Goal: Information Seeking & Learning: Find specific fact

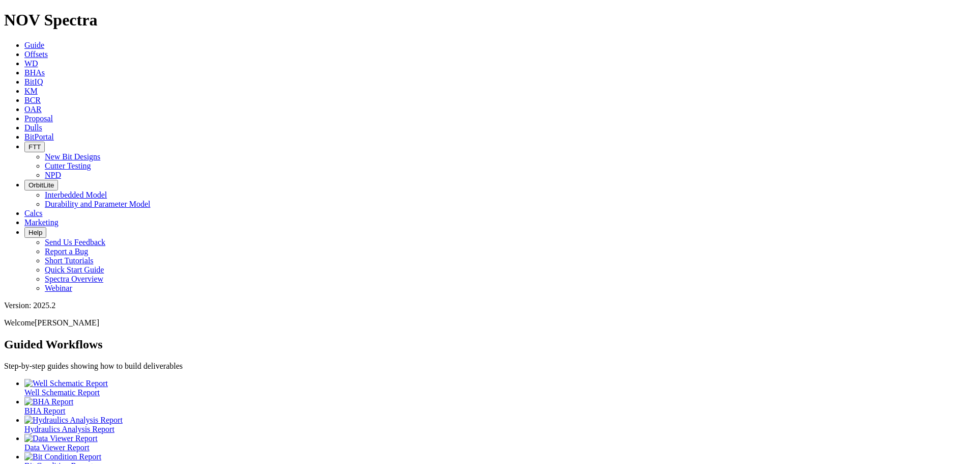
click at [48, 50] on span "Offsets" at bounding box center [35, 54] width 23 height 9
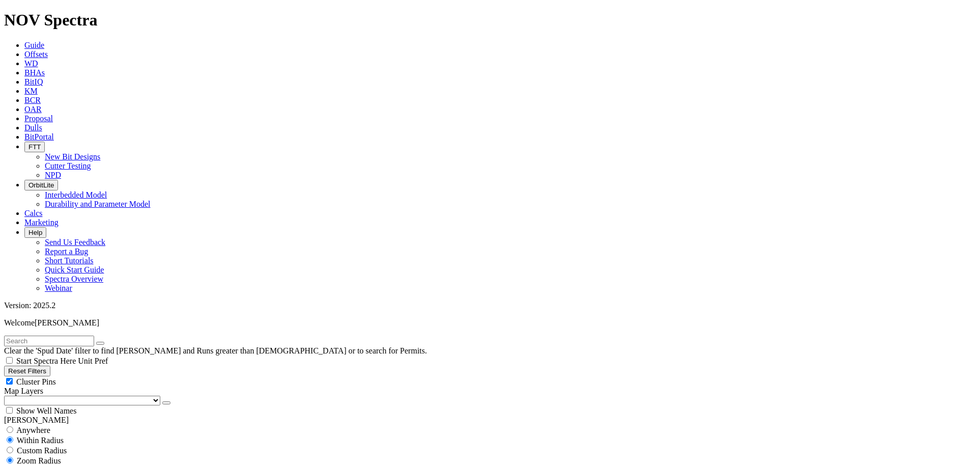
click at [50, 365] on button "Reset Filters" at bounding box center [27, 370] width 46 height 11
click at [54, 335] on div "Clear the 'Spud Date' filter to find [PERSON_NAME] and Runs greater than [DEMOG…" at bounding box center [488, 345] width 969 height 20
click at [56, 335] on input "text" at bounding box center [49, 340] width 90 height 11
type input "[PERSON_NAME] 24 fed com"
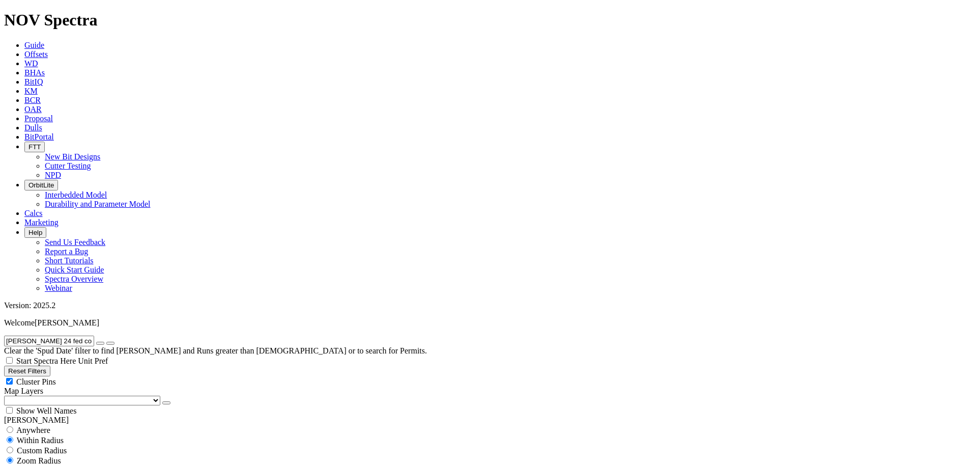
click at [92, 335] on input "[PERSON_NAME] 24 fed com" at bounding box center [49, 340] width 90 height 11
click at [73, 335] on input "[PERSON_NAME] 24 fed com 512" at bounding box center [49, 340] width 90 height 11
click at [65, 335] on input "[PERSON_NAME] 24 fed com 506" at bounding box center [49, 340] width 90 height 11
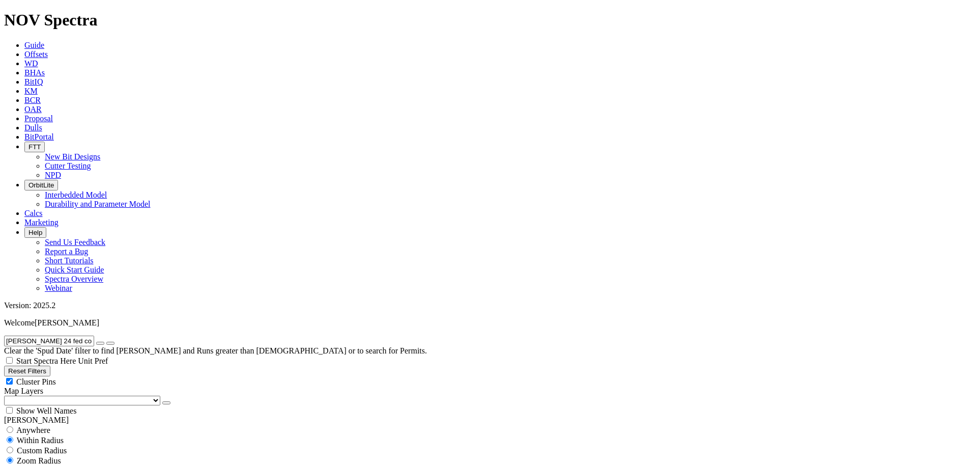
drag, startPoint x: 66, startPoint y: 42, endPoint x: 136, endPoint y: 59, distance: 72.6
click at [136, 335] on div "[PERSON_NAME] 24 fed com #506 Clear the 'Spud Date' filter to find [PERSON_NAME…" at bounding box center [488, 345] width 969 height 20
type input "[PERSON_NAME] 24 fed com"
